Goal: Information Seeking & Learning: Get advice/opinions

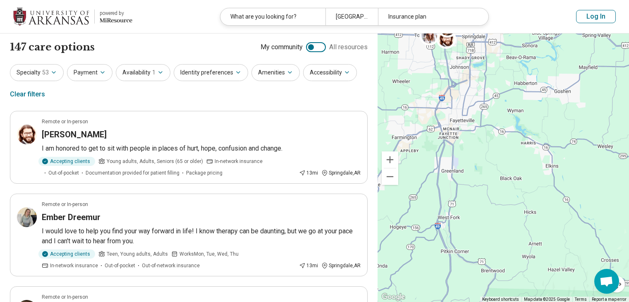
scroll to position [207, 0]
